Goal: Information Seeking & Learning: Learn about a topic

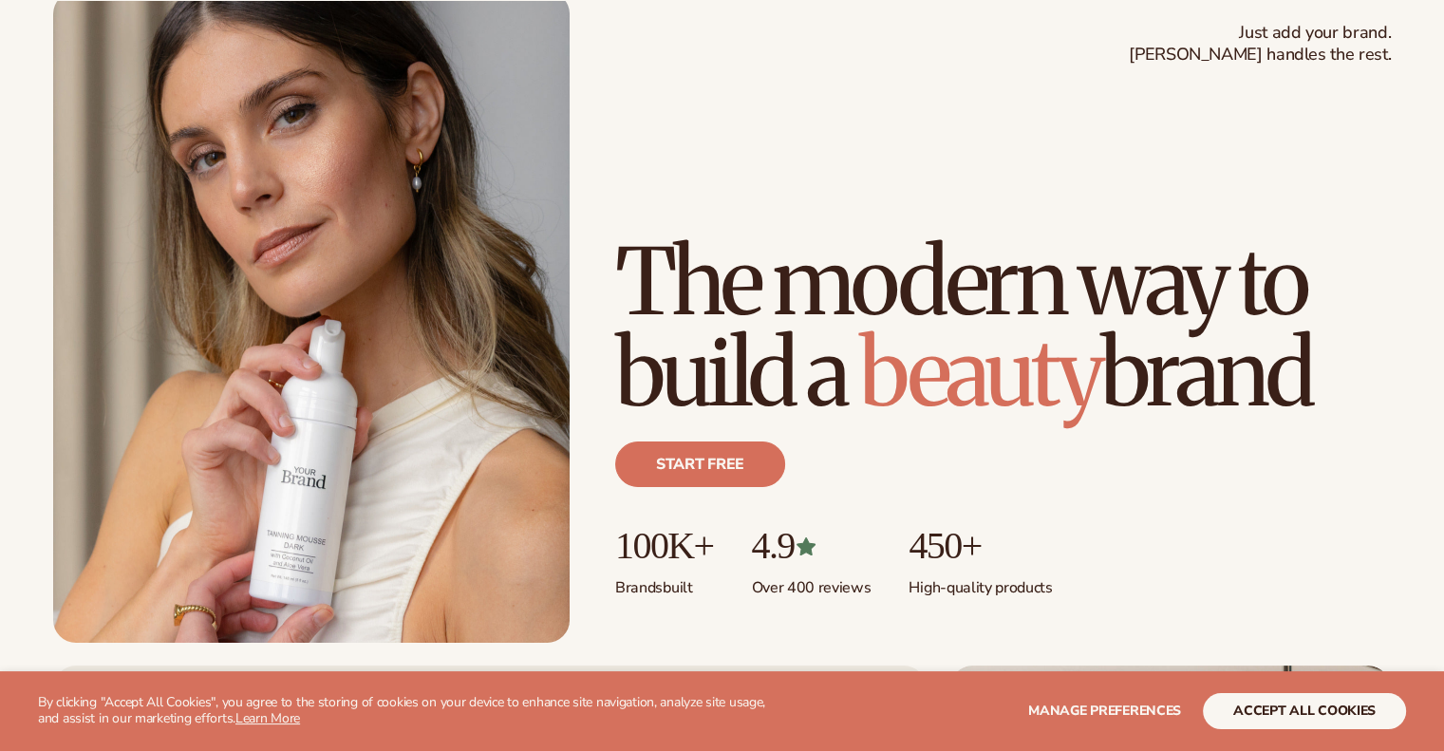
scroll to position [124, 0]
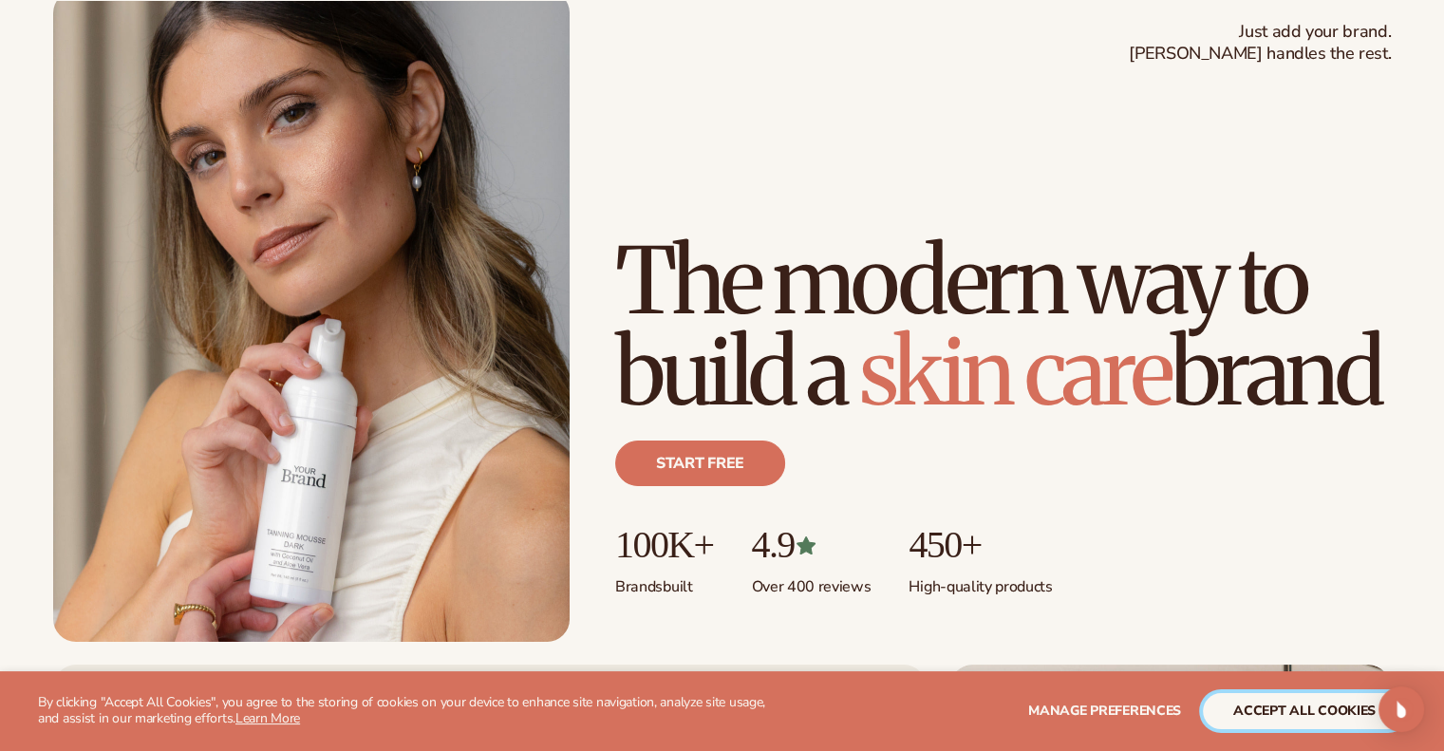
click at [1268, 713] on button "accept all cookies" at bounding box center [1303, 711] width 203 height 36
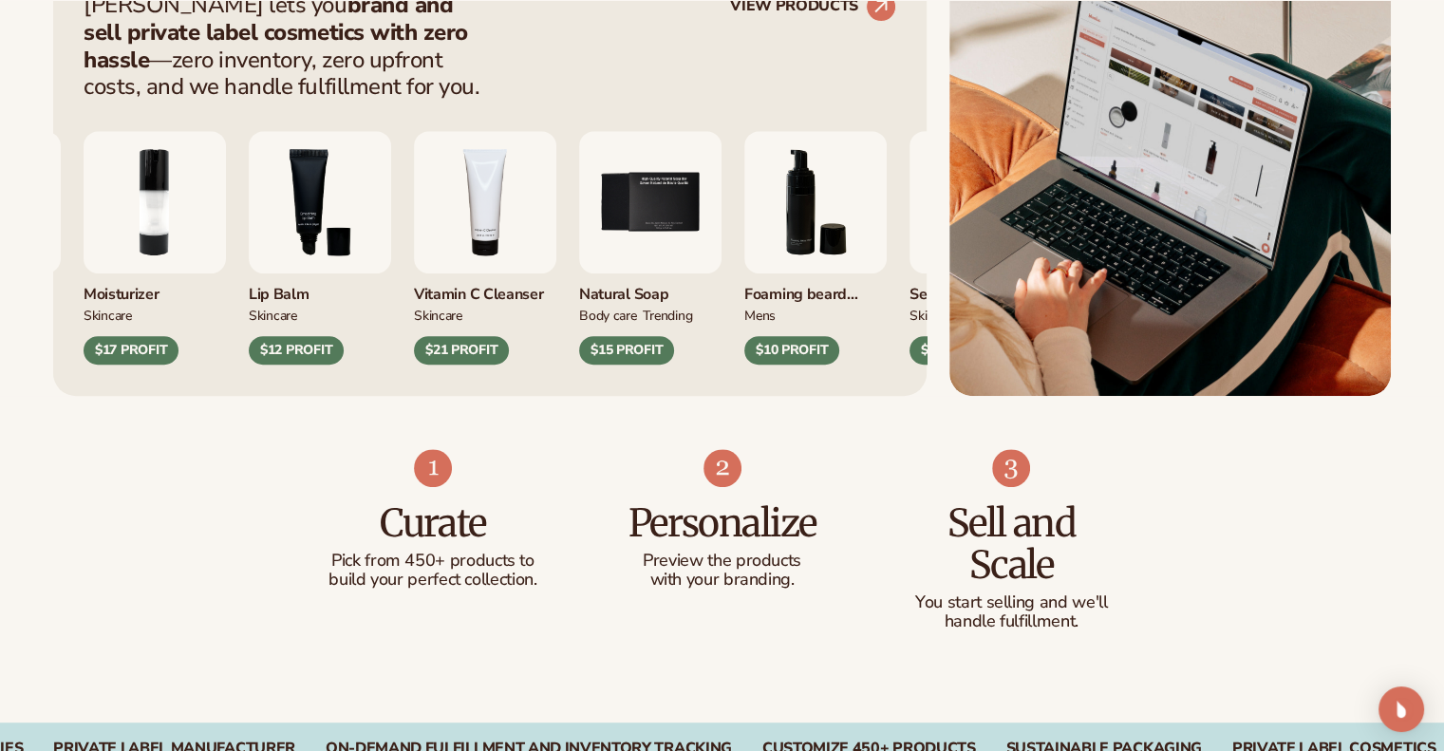
scroll to position [828, 0]
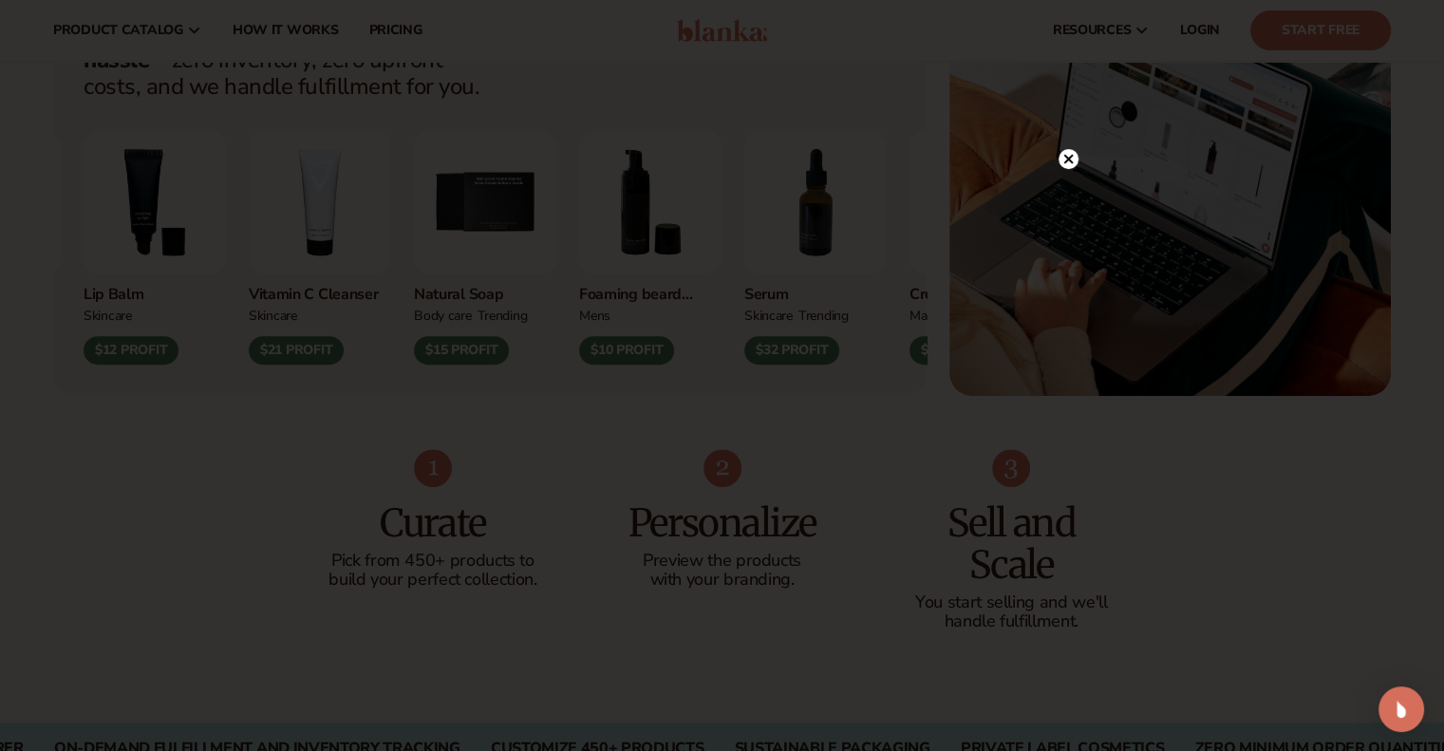
click at [1067, 163] on circle at bounding box center [1068, 159] width 20 height 20
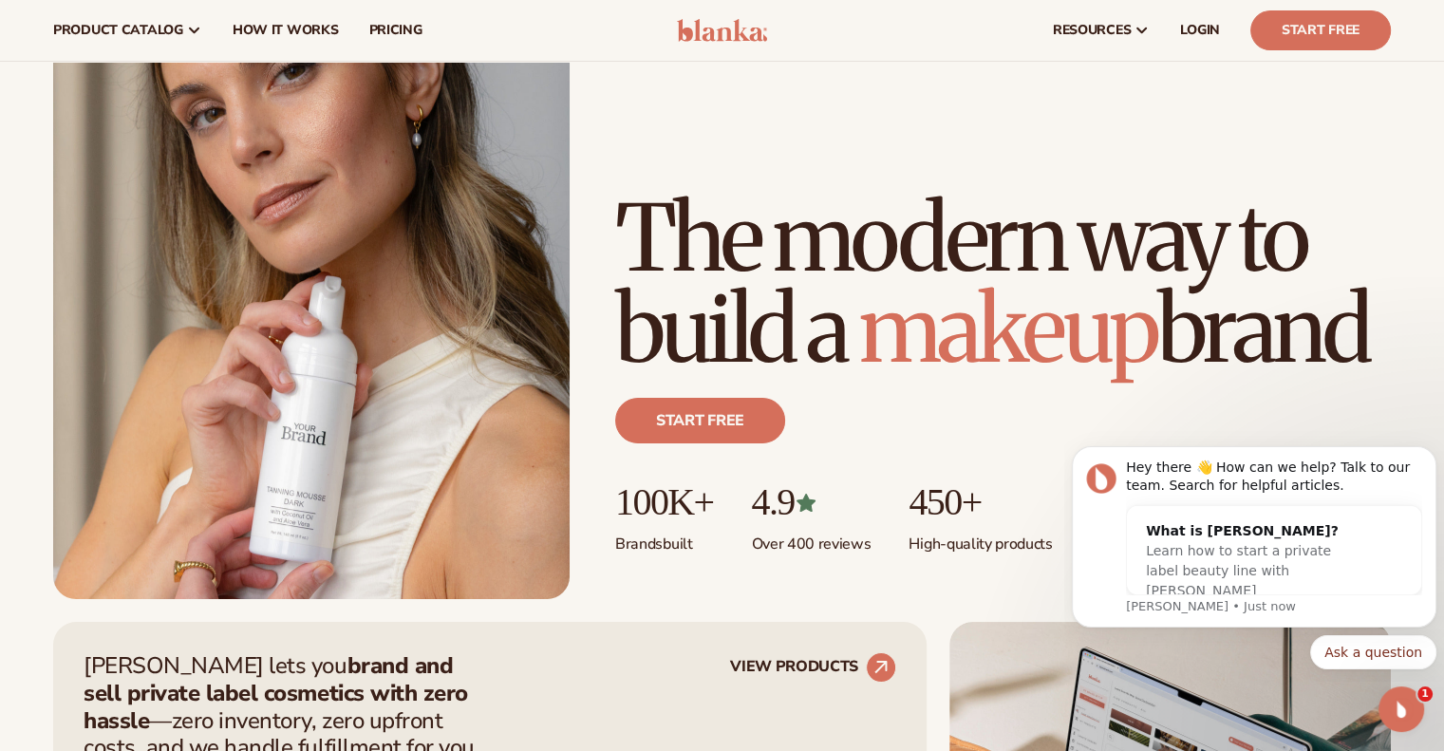
scroll to position [0, 0]
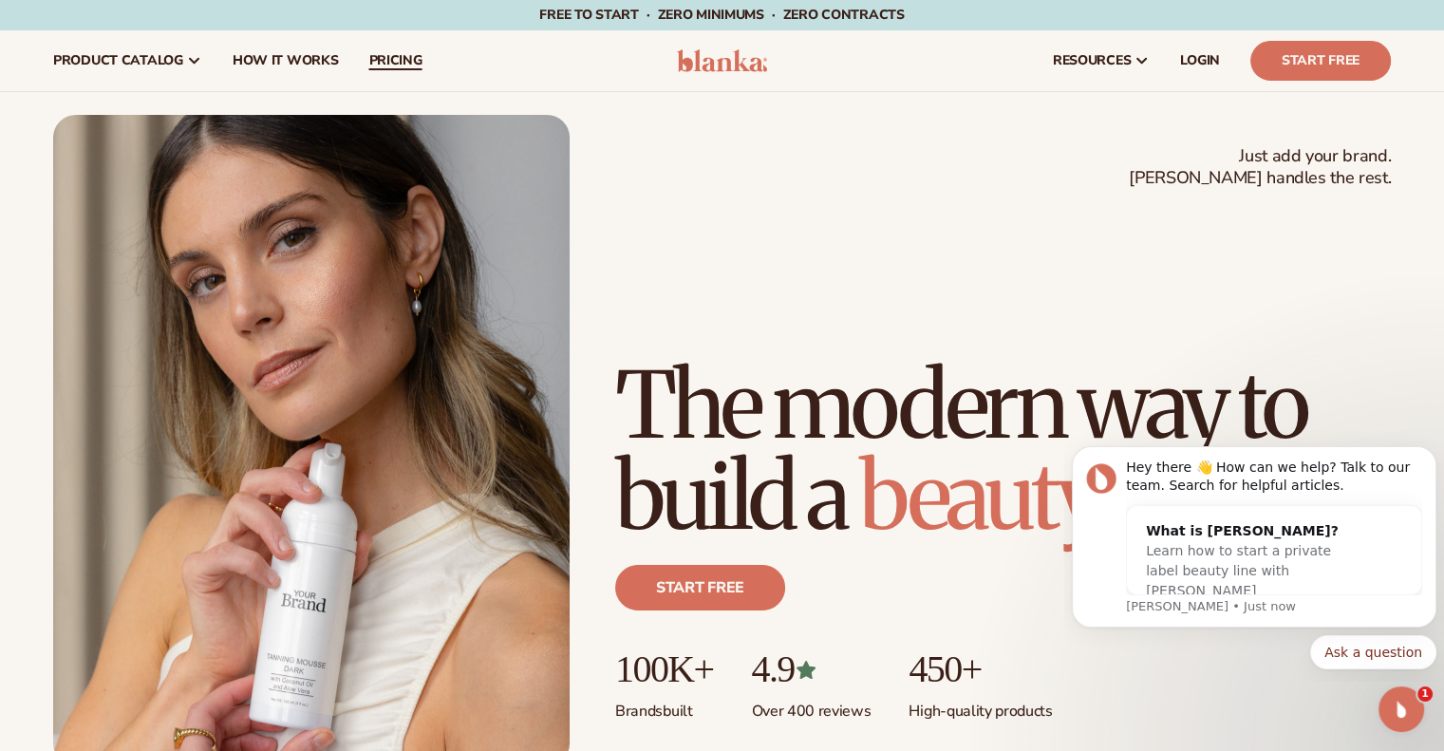
click at [405, 67] on span "pricing" at bounding box center [394, 60] width 53 height 15
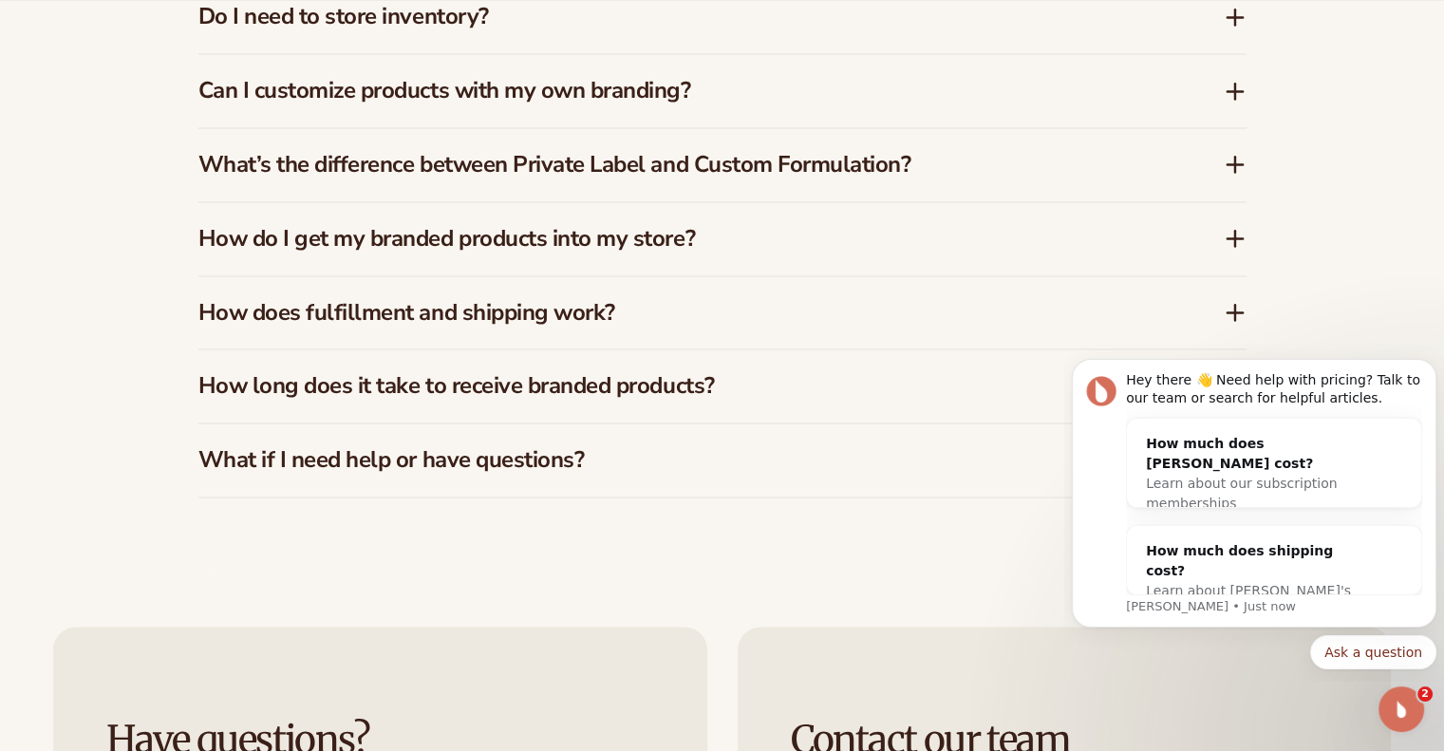
scroll to position [3026, 0]
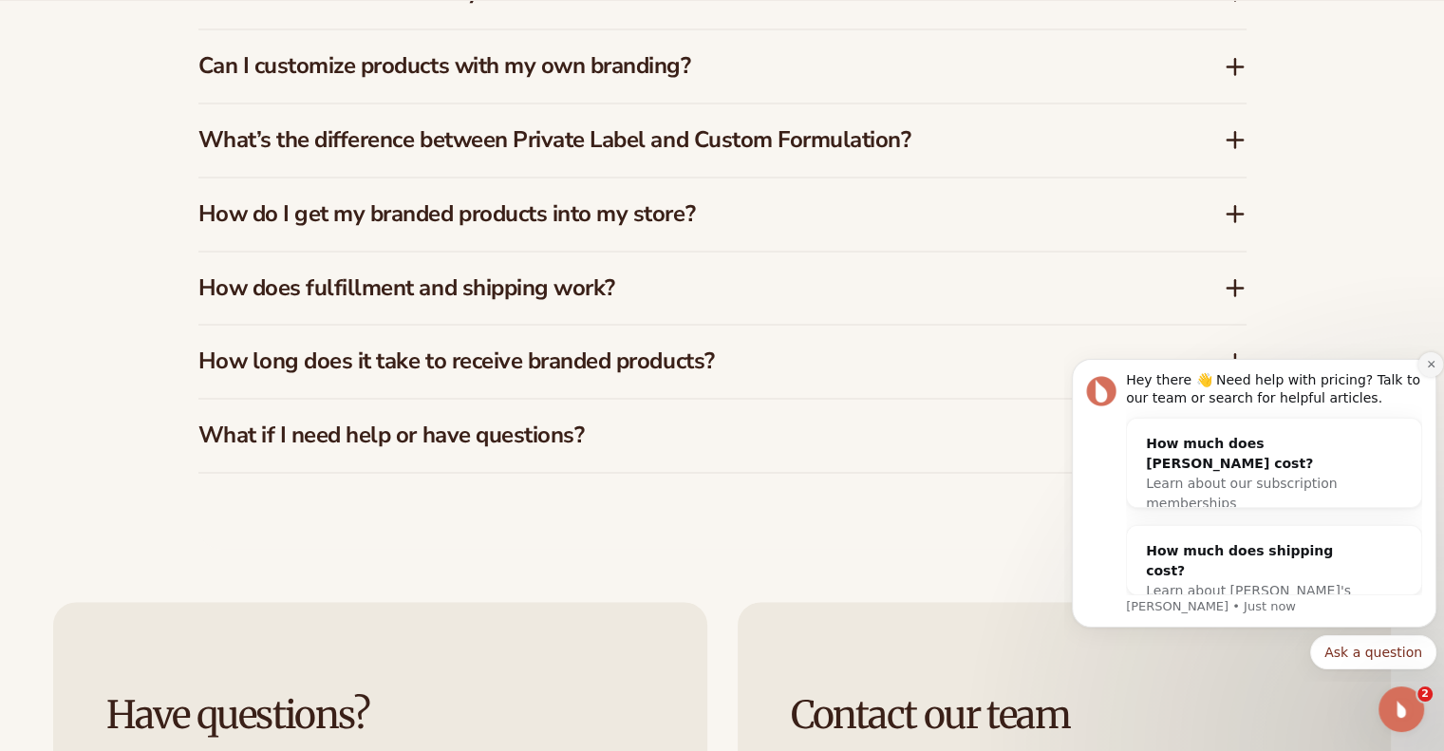
click at [1433, 363] on icon "Dismiss notification" at bounding box center [1431, 364] width 10 height 10
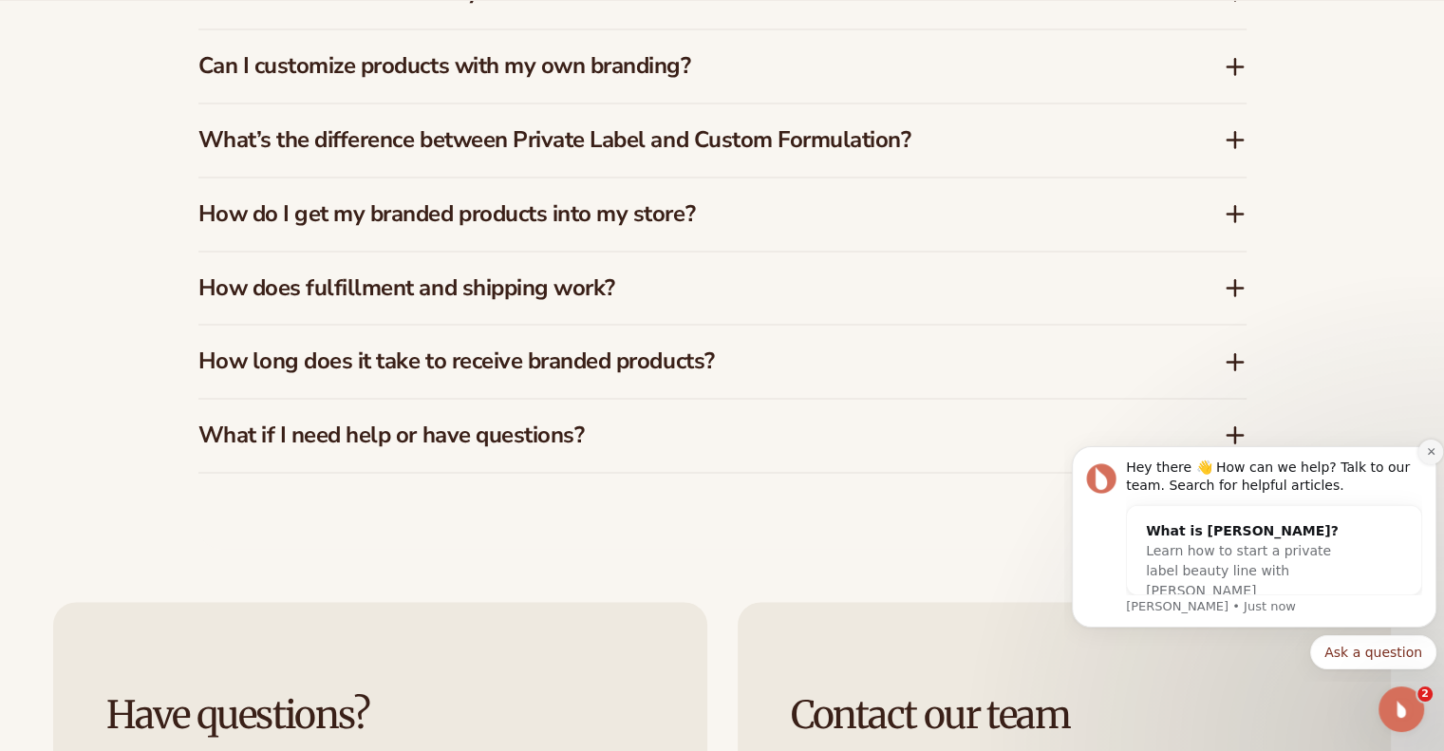
click at [1426, 450] on icon "Dismiss notification" at bounding box center [1431, 451] width 10 height 10
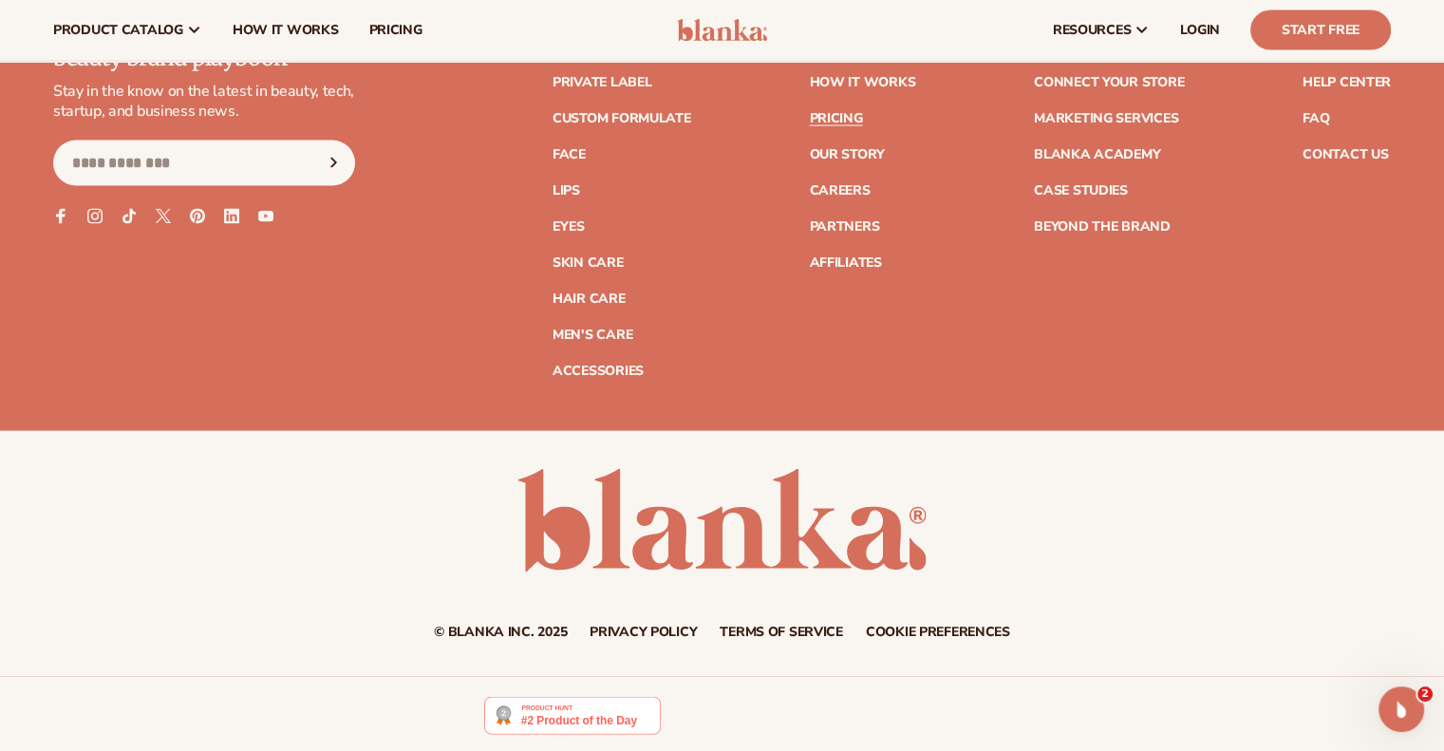
scroll to position [3924, 0]
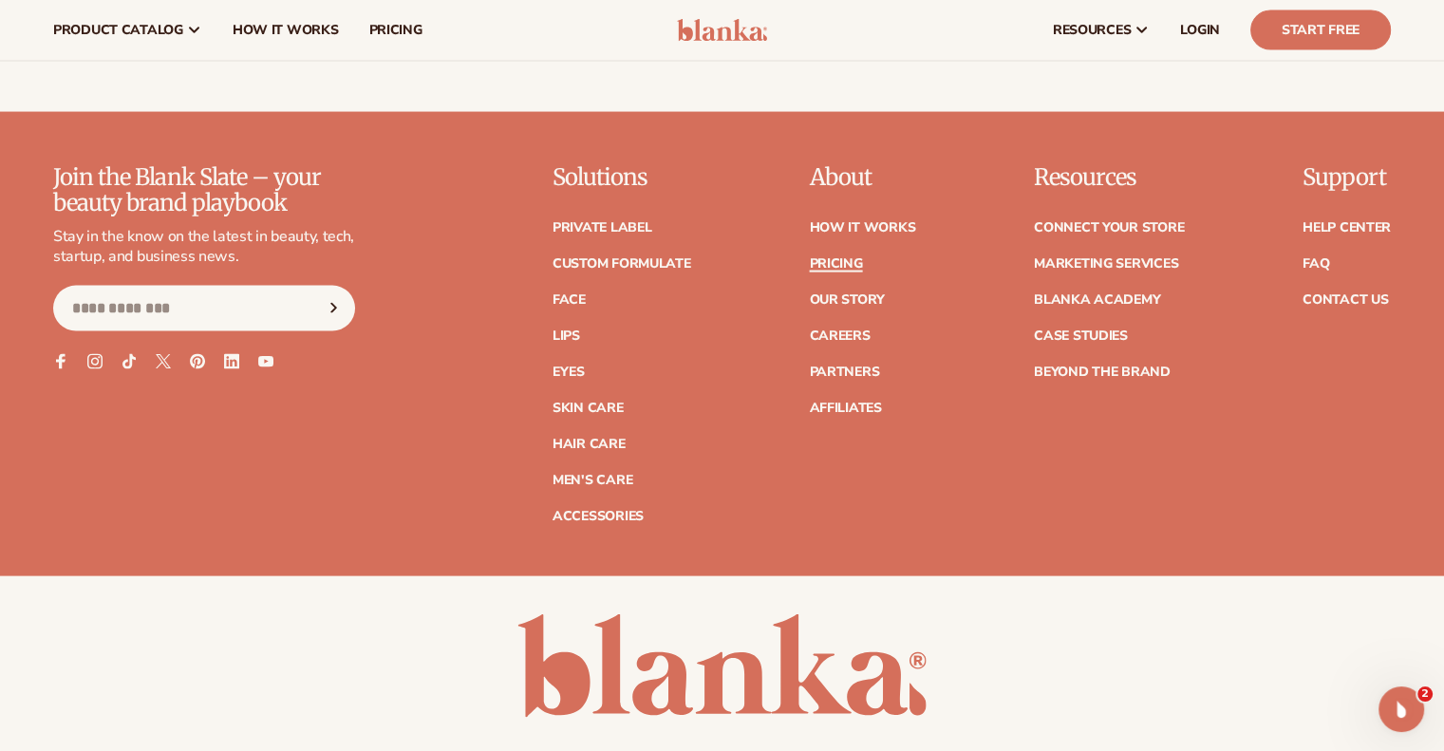
click at [837, 258] on link "Pricing" at bounding box center [835, 263] width 53 height 13
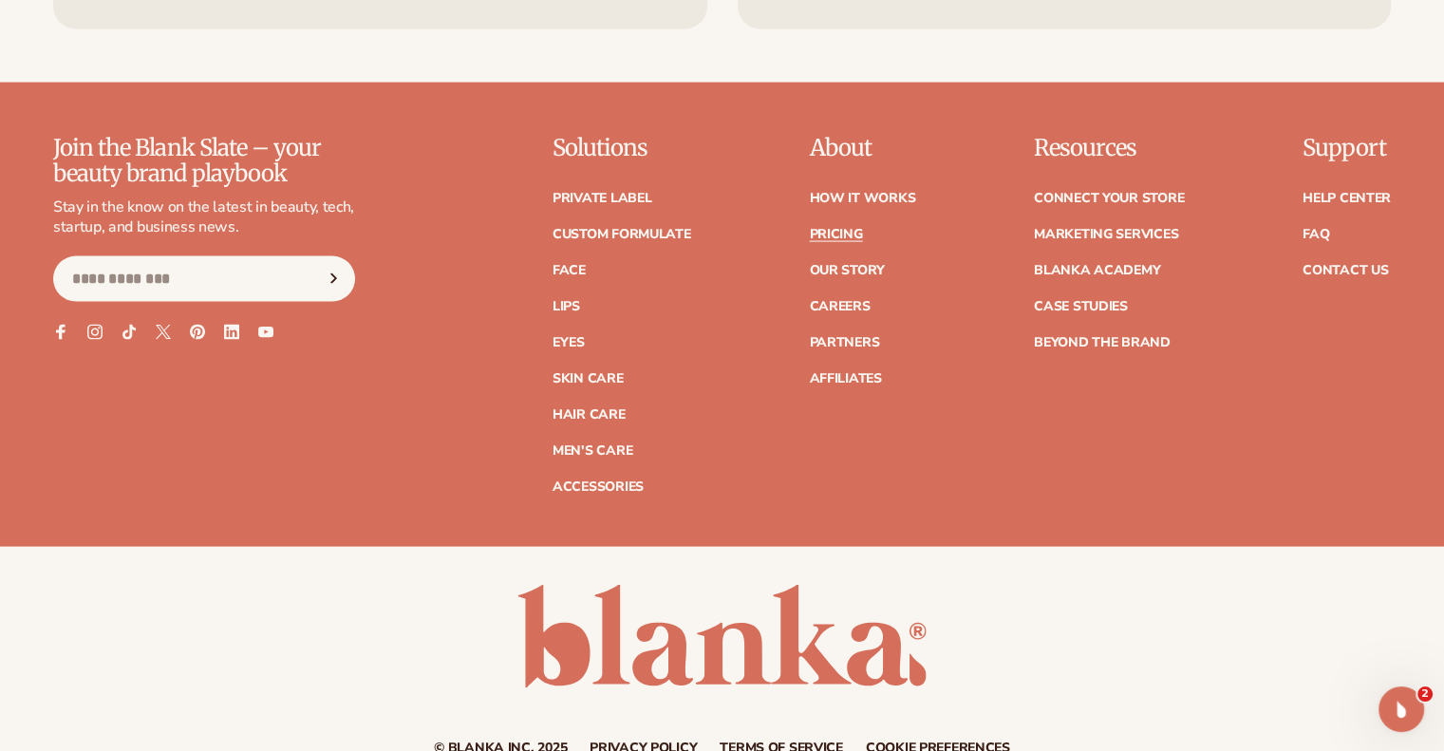
scroll to position [3973, 0]
